Goal: Transaction & Acquisition: Download file/media

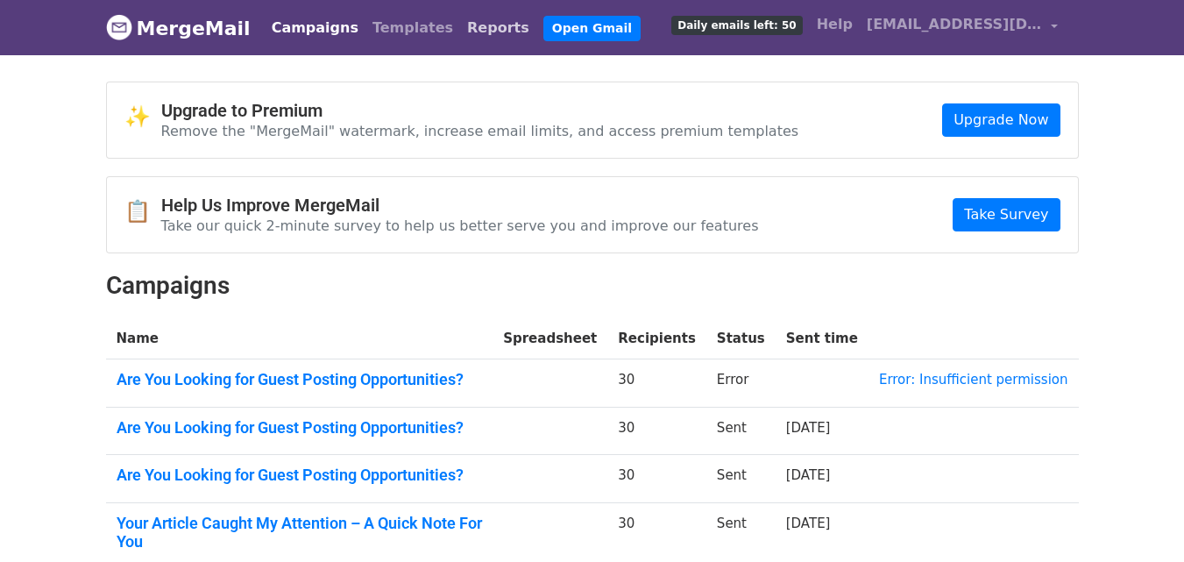
click at [460, 40] on link "Reports" at bounding box center [498, 28] width 76 height 35
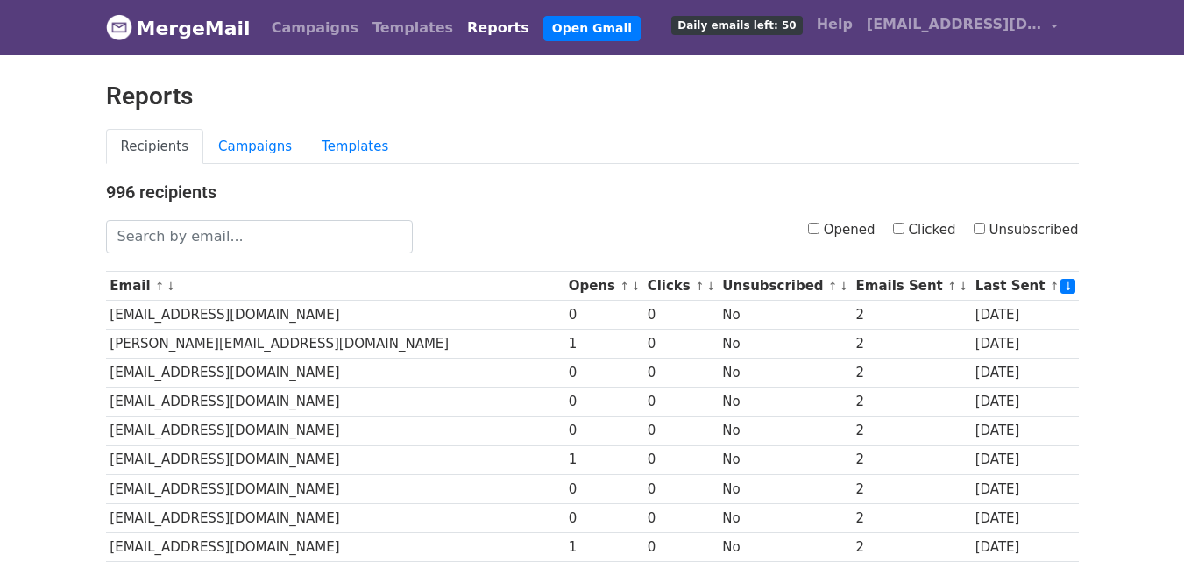
click at [908, 235] on label "Clicked" at bounding box center [924, 230] width 63 height 20
click at [904, 234] on input "Clicked" at bounding box center [898, 228] width 11 height 11
checkbox input "true"
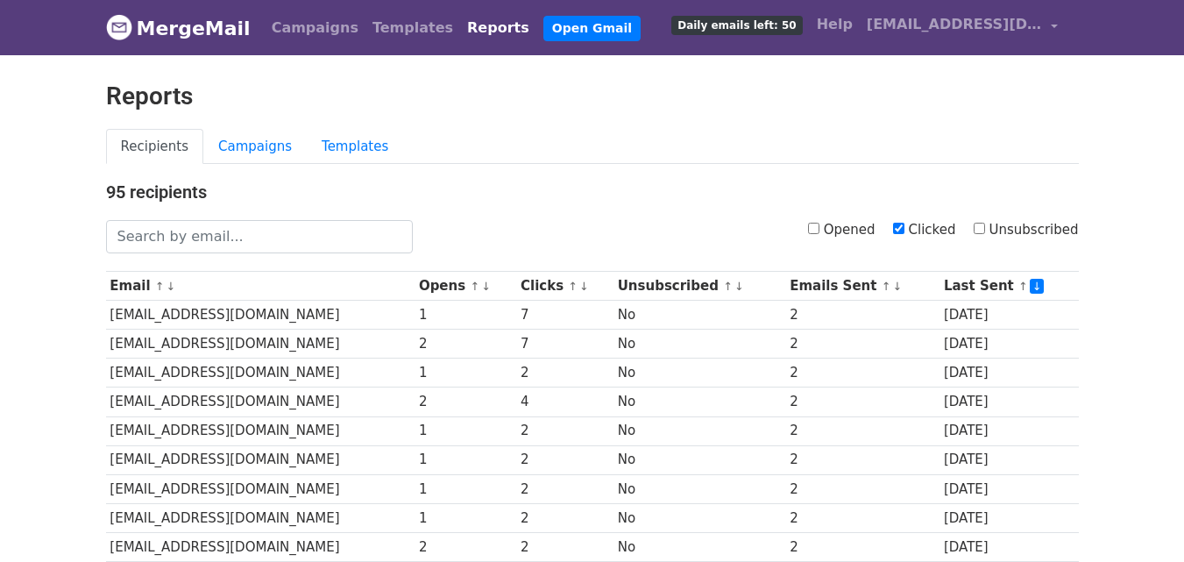
scroll to position [866, 0]
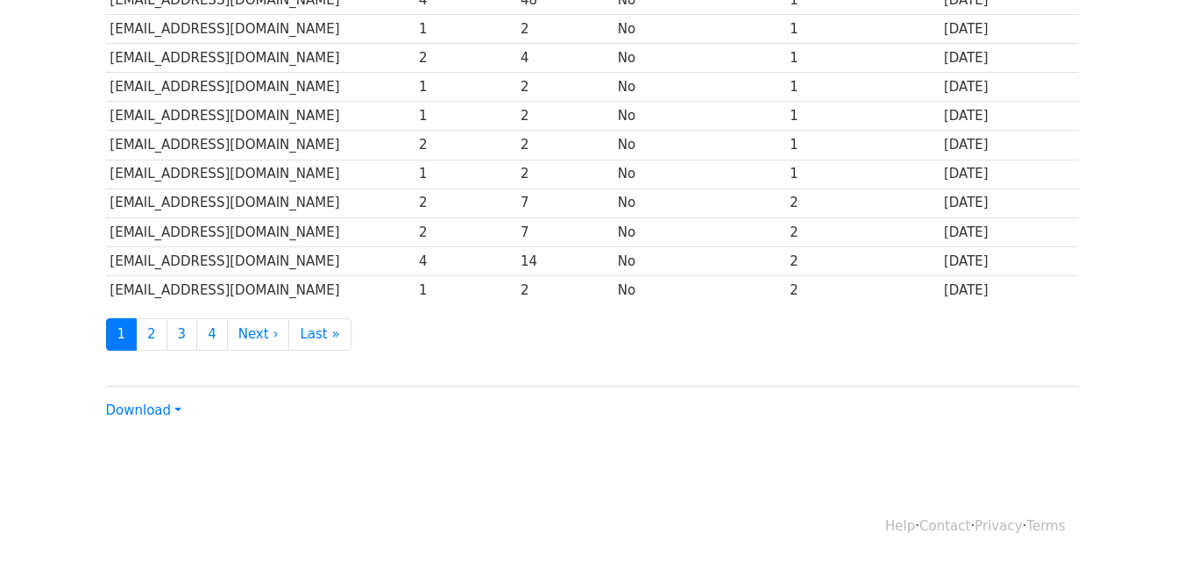
click at [151, 419] on div "Download CSV Excel" at bounding box center [592, 403] width 973 height 35
click at [160, 410] on link "Download" at bounding box center [143, 410] width 75 height 16
click at [152, 451] on link "CSV" at bounding box center [176, 443] width 138 height 28
